Goal: Transaction & Acquisition: Purchase product/service

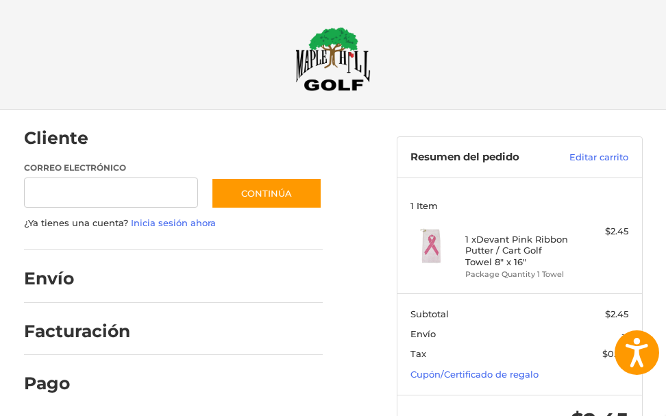
click at [462, 326] on section "Subtotal $2.45 Envío -- Tax $0.00 Cupón/Certificado de regalo" at bounding box center [519, 343] width 245 height 101
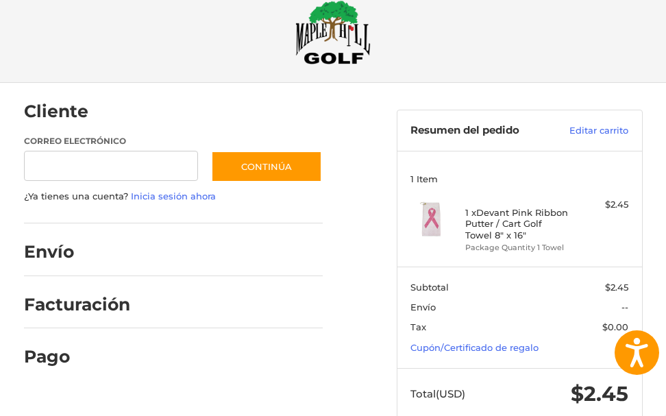
click at [465, 312] on span "Envío" at bounding box center [495, 308] width 171 height 14
click at [463, 338] on section "Subtotal $2.45 Envío -- Tax $0.00 Cupón/Certificado de regalo" at bounding box center [519, 316] width 245 height 101
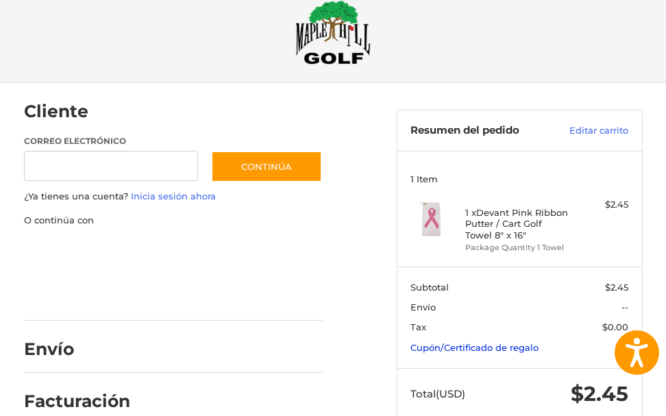
click at [462, 343] on body "Press Alt+1 for screen-reader mode, Alt+0 to cancel Accessibility Screen-Reader…" at bounding box center [333, 231] width 666 height 517
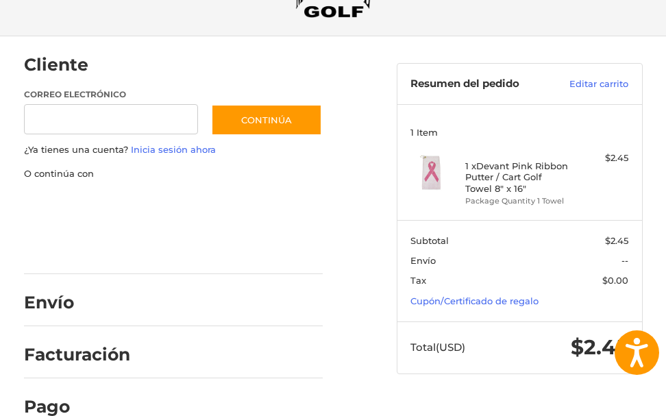
scroll to position [101, 0]
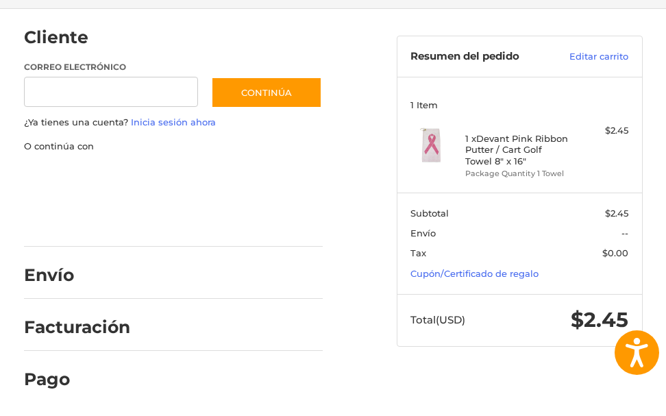
click at [482, 262] on section "Subtotal $2.45 Envío -- Tax $0.00 Cupón/Certificado de regalo" at bounding box center [519, 243] width 245 height 101
click at [482, 266] on section "Subtotal $2.45 Envío -- Tax $0.00 Cupón/Certificado de regalo" at bounding box center [519, 243] width 245 height 101
click at [482, 282] on section "Subtotal $2.45 Envío -- Tax $0.00 Cupón/Certificado de regalo" at bounding box center [519, 243] width 245 height 101
click at [484, 277] on link "Cupón/Certificado de regalo" at bounding box center [474, 273] width 128 height 11
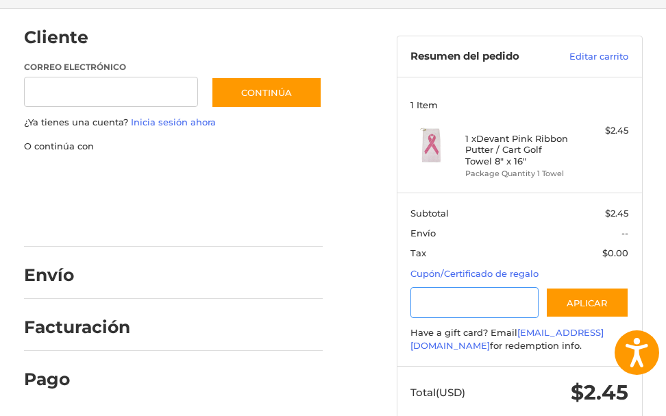
click at [490, 295] on input "Certificado de regalo o código de cupón" at bounding box center [474, 302] width 128 height 31
paste input "*********"
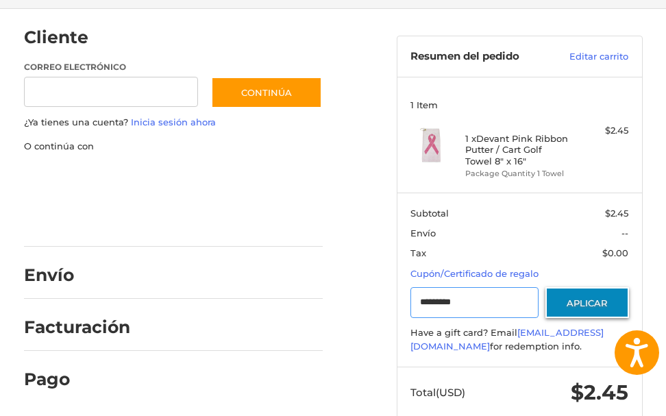
type input "*********"
click at [565, 306] on button "Aplicar" at bounding box center [587, 302] width 84 height 31
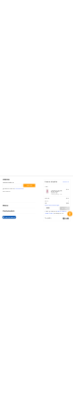
scroll to position [0, 0]
